Goal: Find contact information: Find contact information

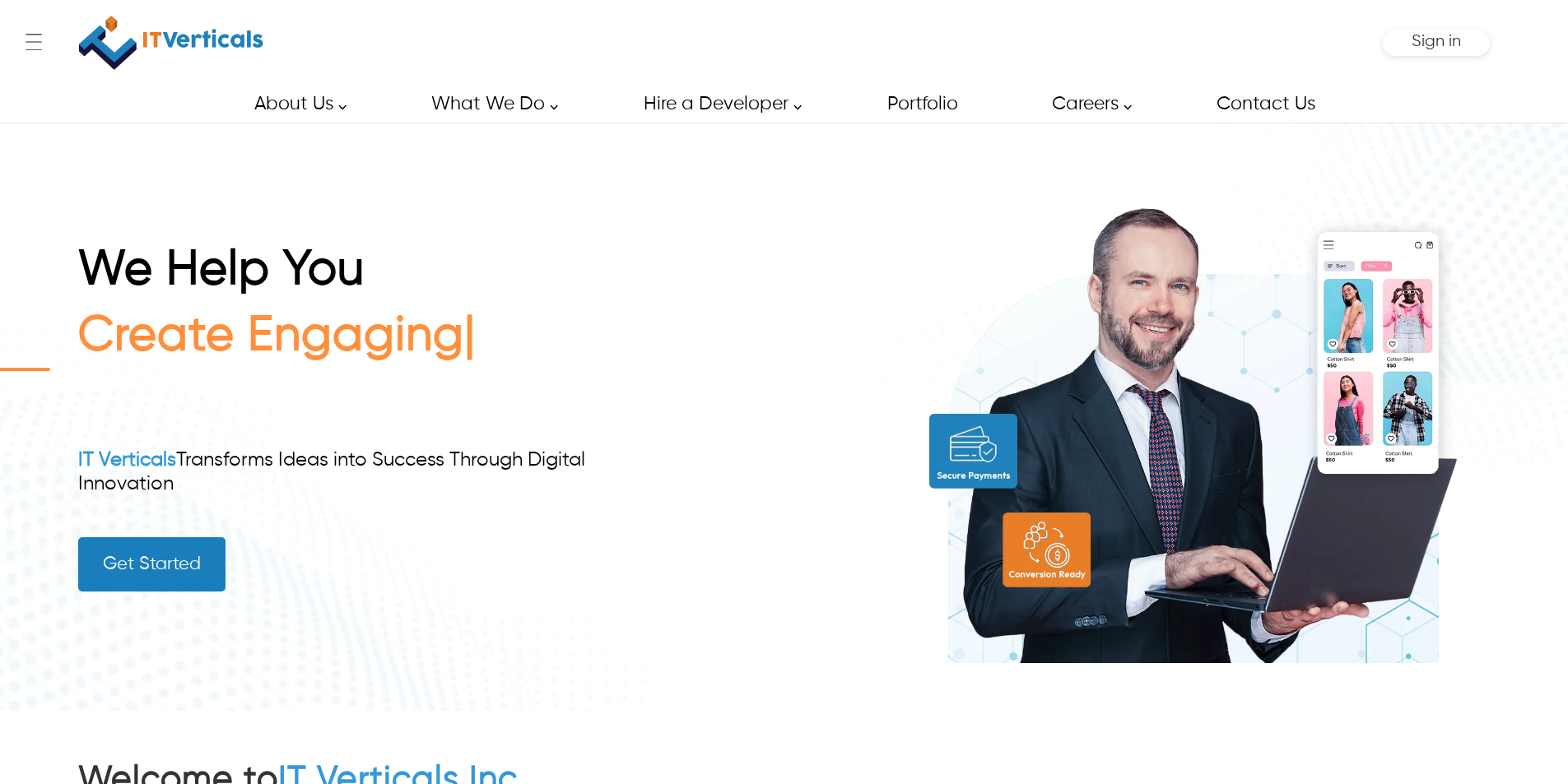
scroll to position [6103, 0]
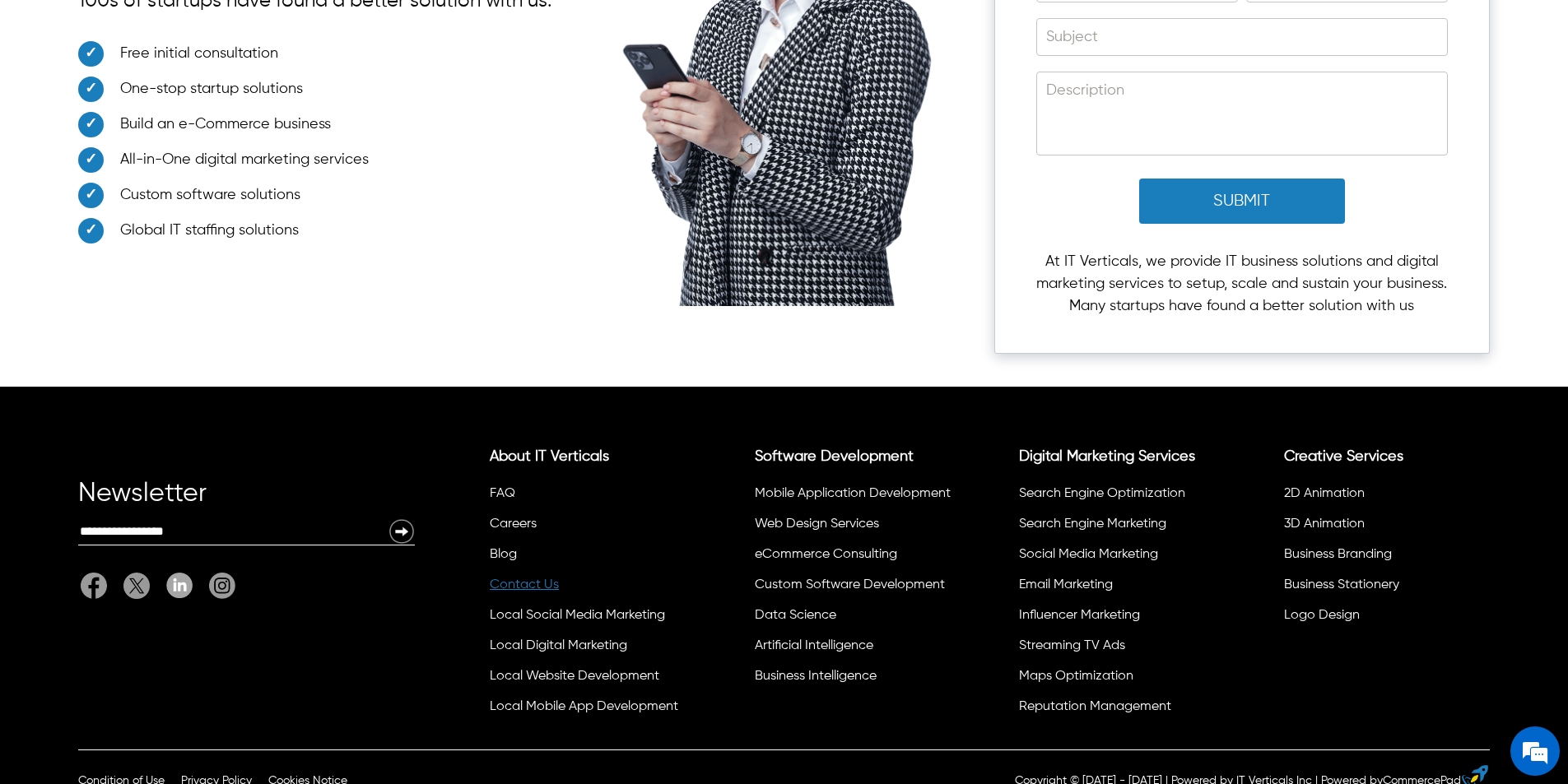
click at [533, 578] on link "Contact Us" at bounding box center [524, 585] width 69 height 13
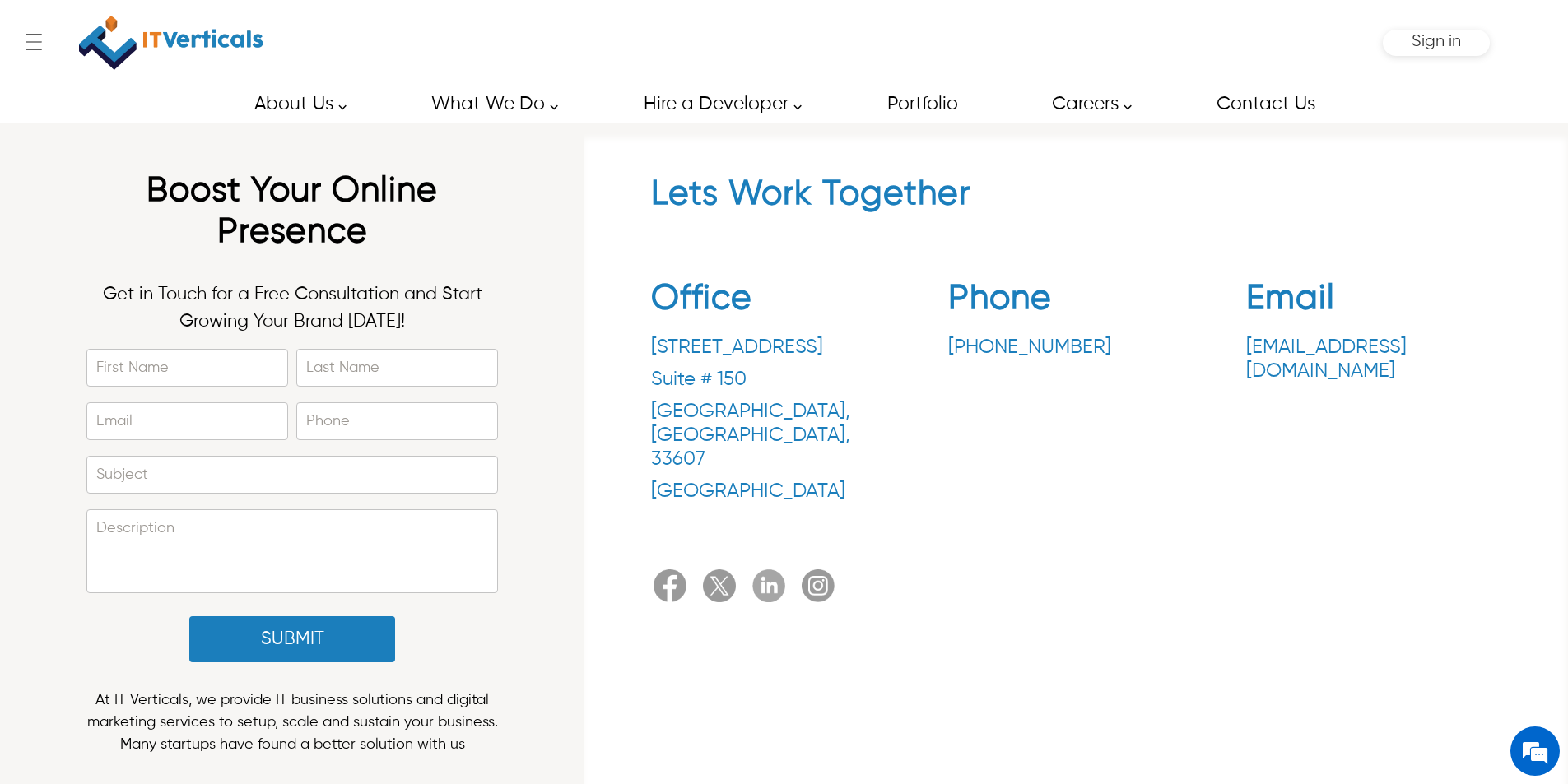
drag, startPoint x: 939, startPoint y: 344, endPoint x: 1069, endPoint y: 350, distance: 130.1
click at [1090, 346] on div "Office 3030 N Rocky Point Dr. Suite # 150 Tampa , FL , 33607 United States Phon…" at bounding box center [1076, 395] width 852 height 259
copy p "+1.813.600.3391"
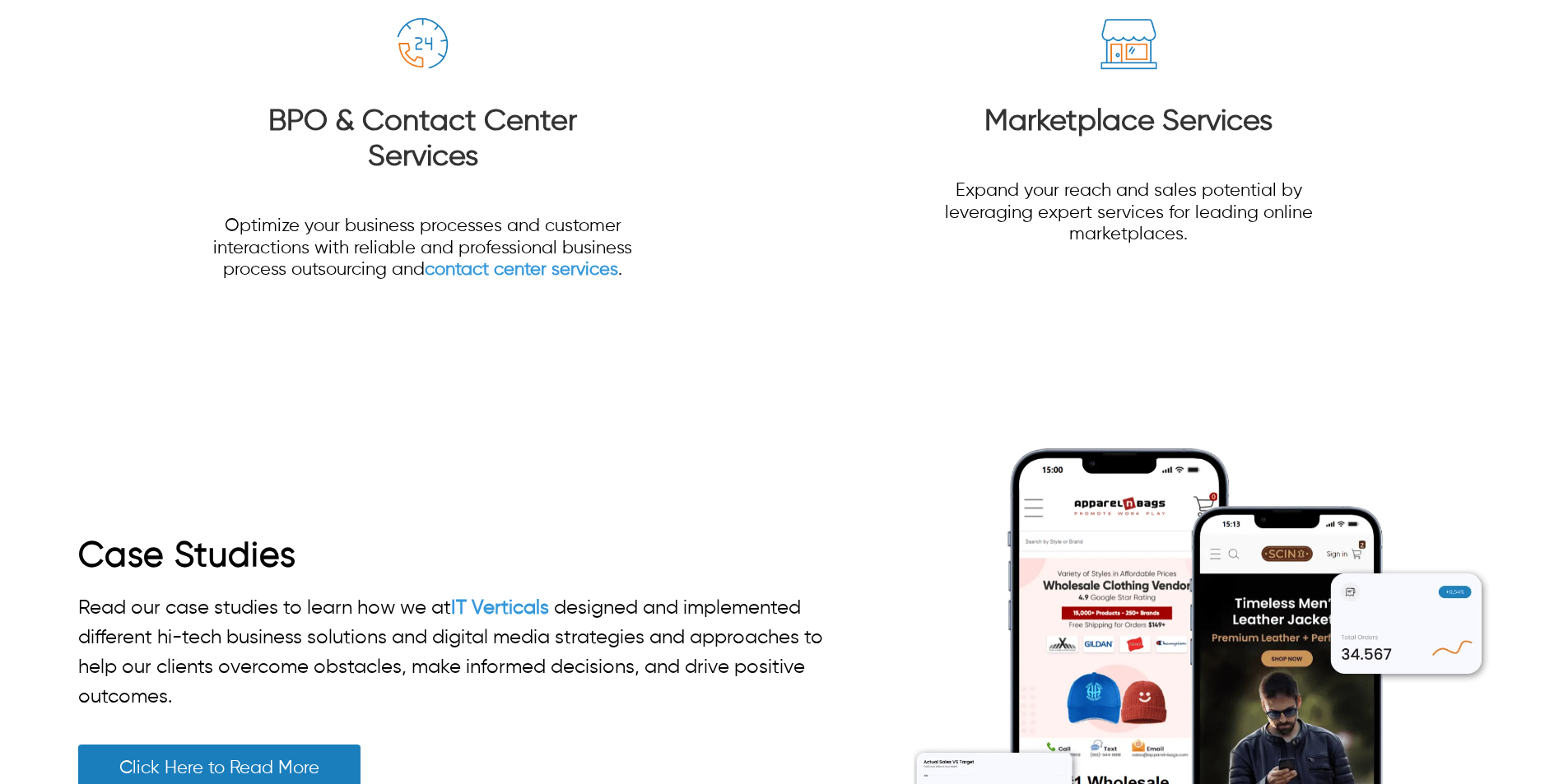
scroll to position [56, 0]
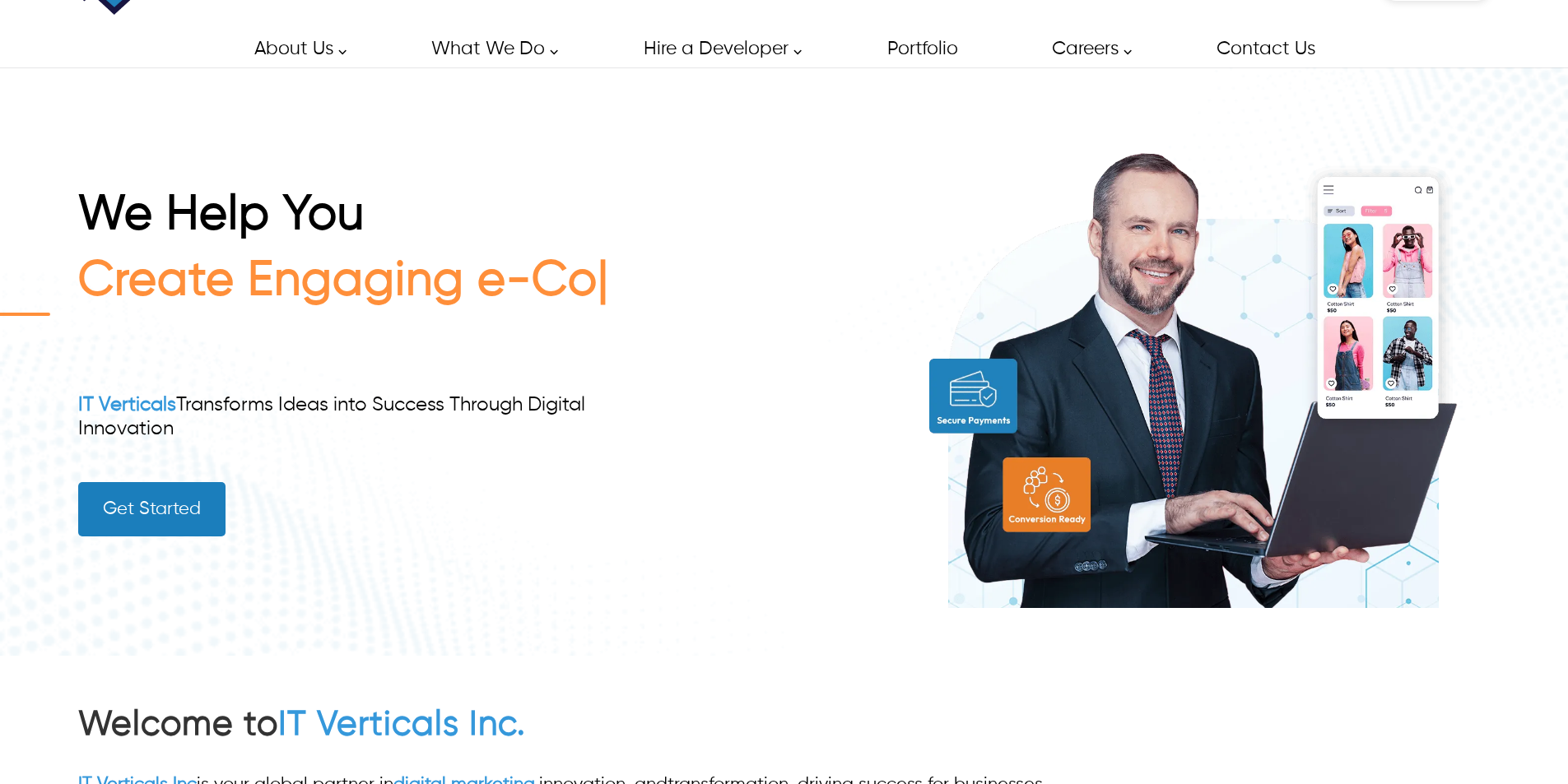
drag, startPoint x: 1573, startPoint y: 42, endPoint x: 1450, endPoint y: 729, distance: 697.9
click at [1447, 729] on html "Skip to main content ← Menu Startup Solutions Software Development Digital Mark…" at bounding box center [784, 336] width 1568 height 784
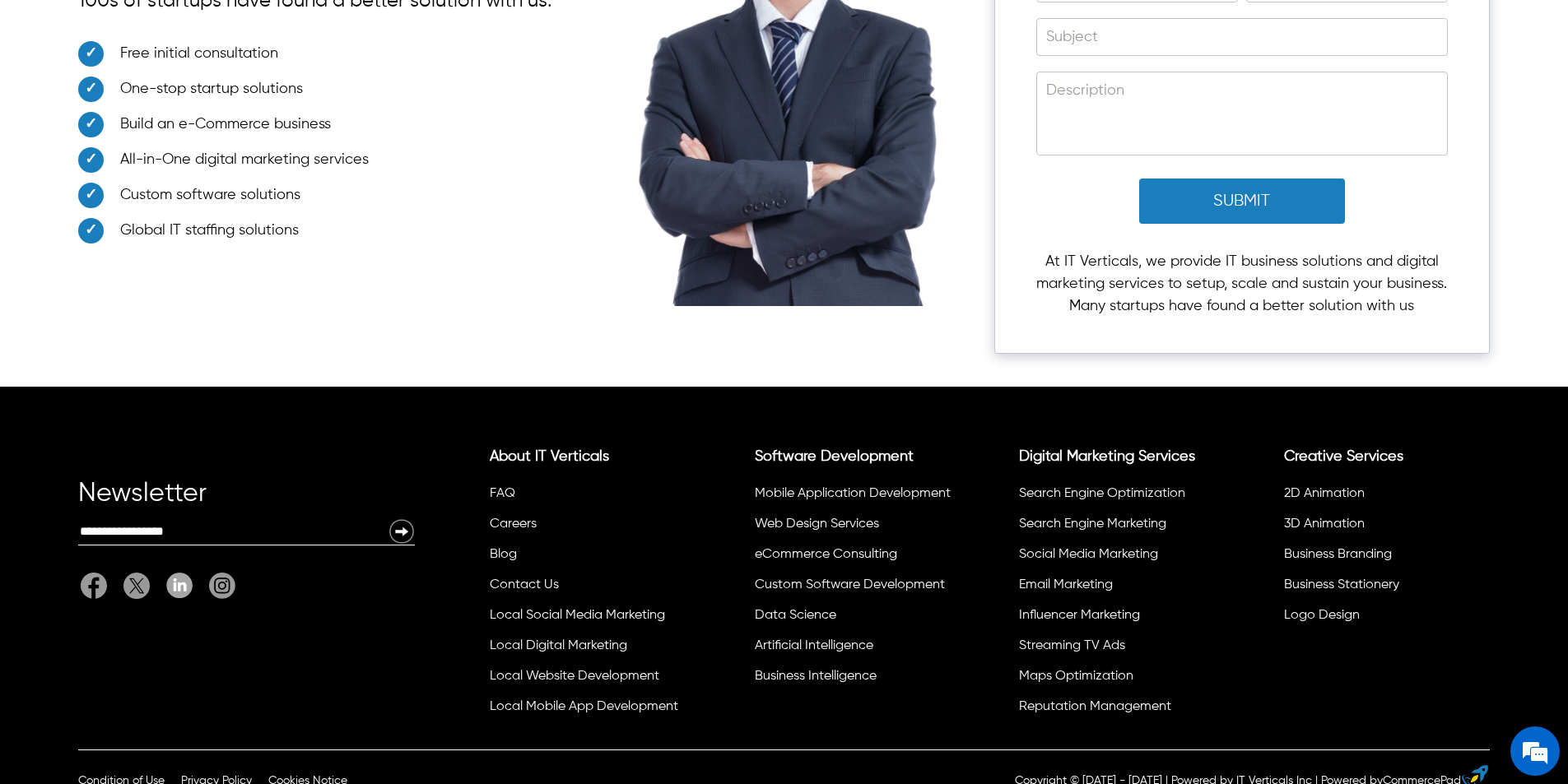
scroll to position [0, 0]
click at [185, 623] on div "Newsletter Email: About IT Verticals FAQ Careers Blog Contact Us Local Social M…" at bounding box center [784, 569] width 1568 height 363
